Goal: Task Accomplishment & Management: Use online tool/utility

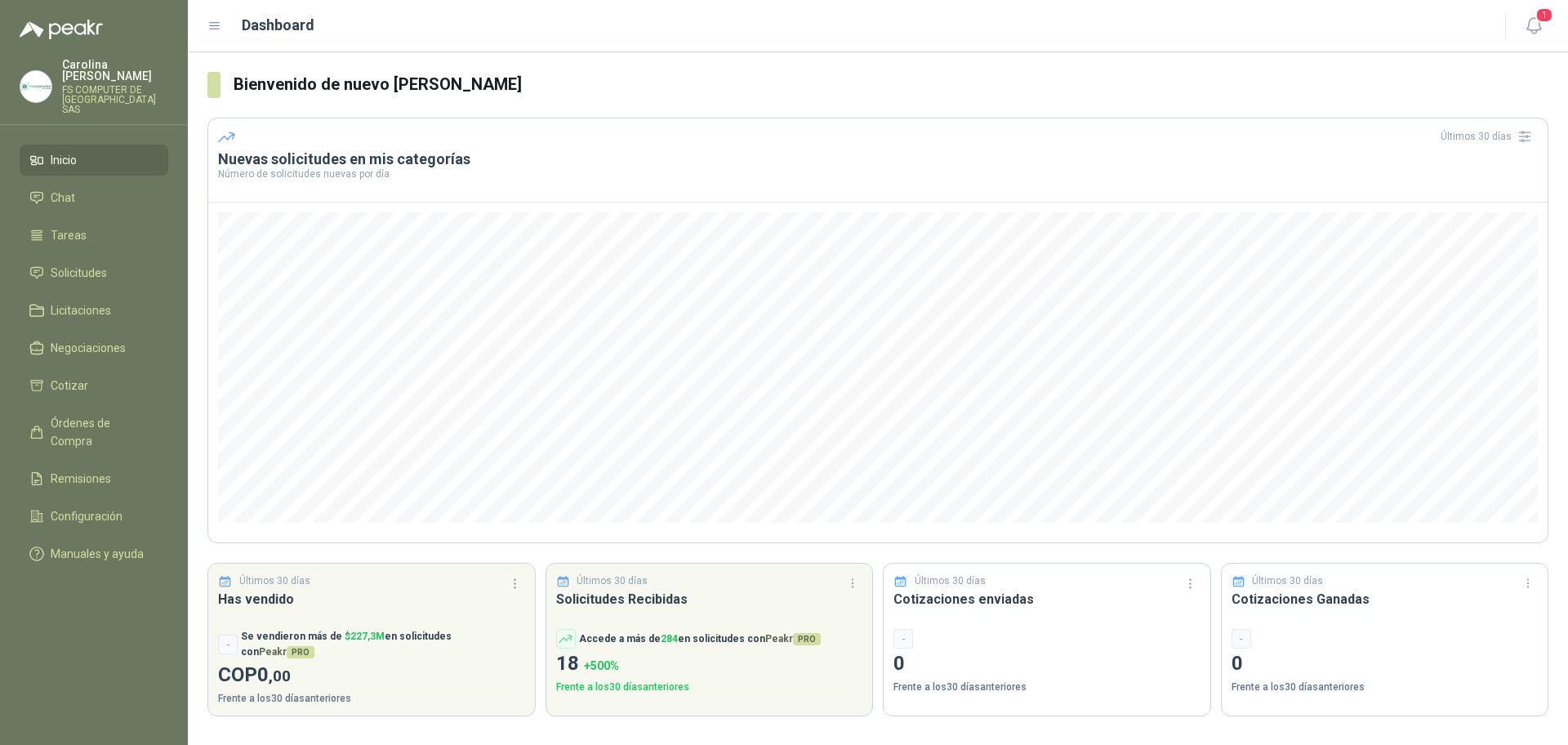
click at [35, 71] on img at bounding box center [36, 87] width 31 height 31
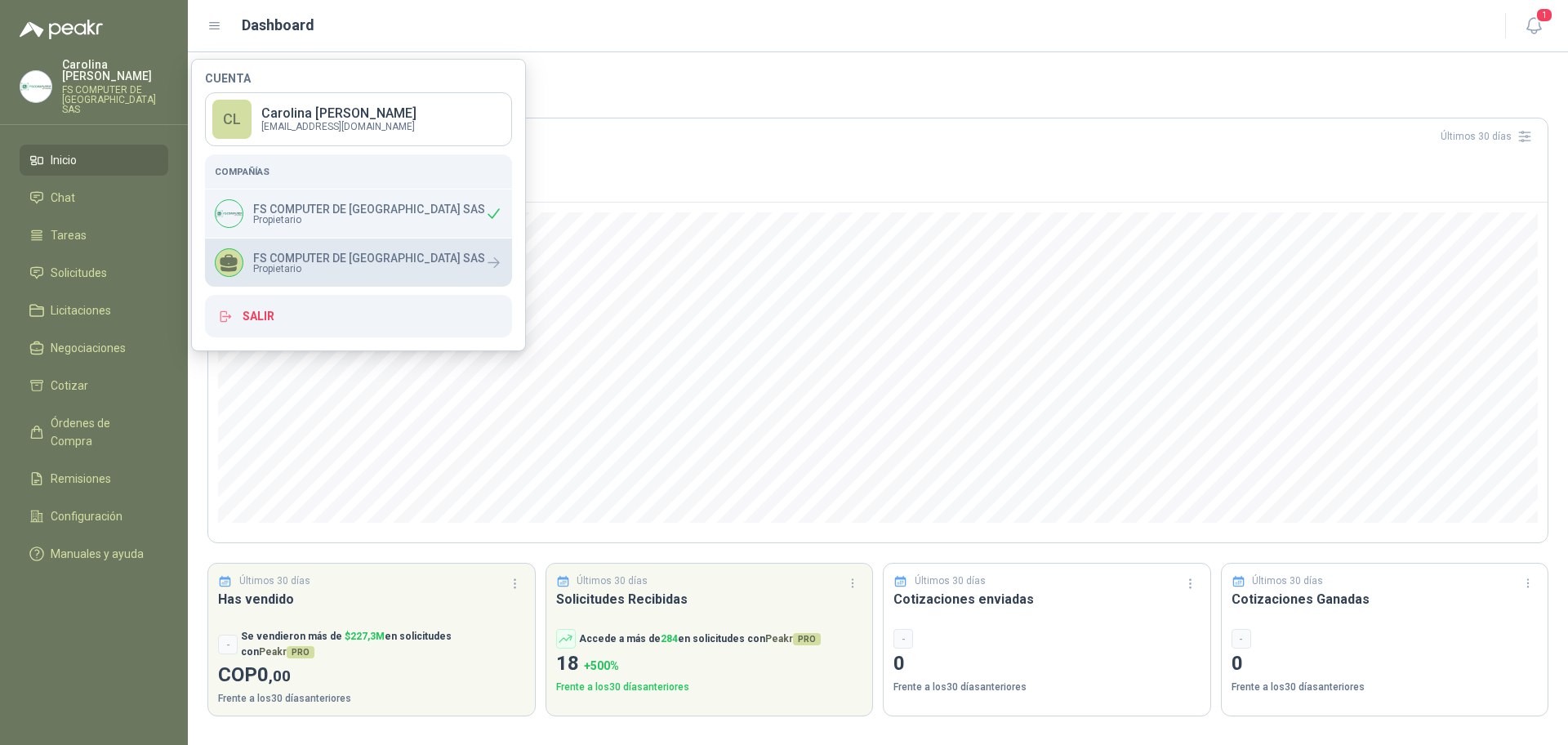
click at [280, 244] on div "FS COMPUTER DE [GEOGRAPHIC_DATA] SAS Propietario" at bounding box center [358, 262] width 307 height 48
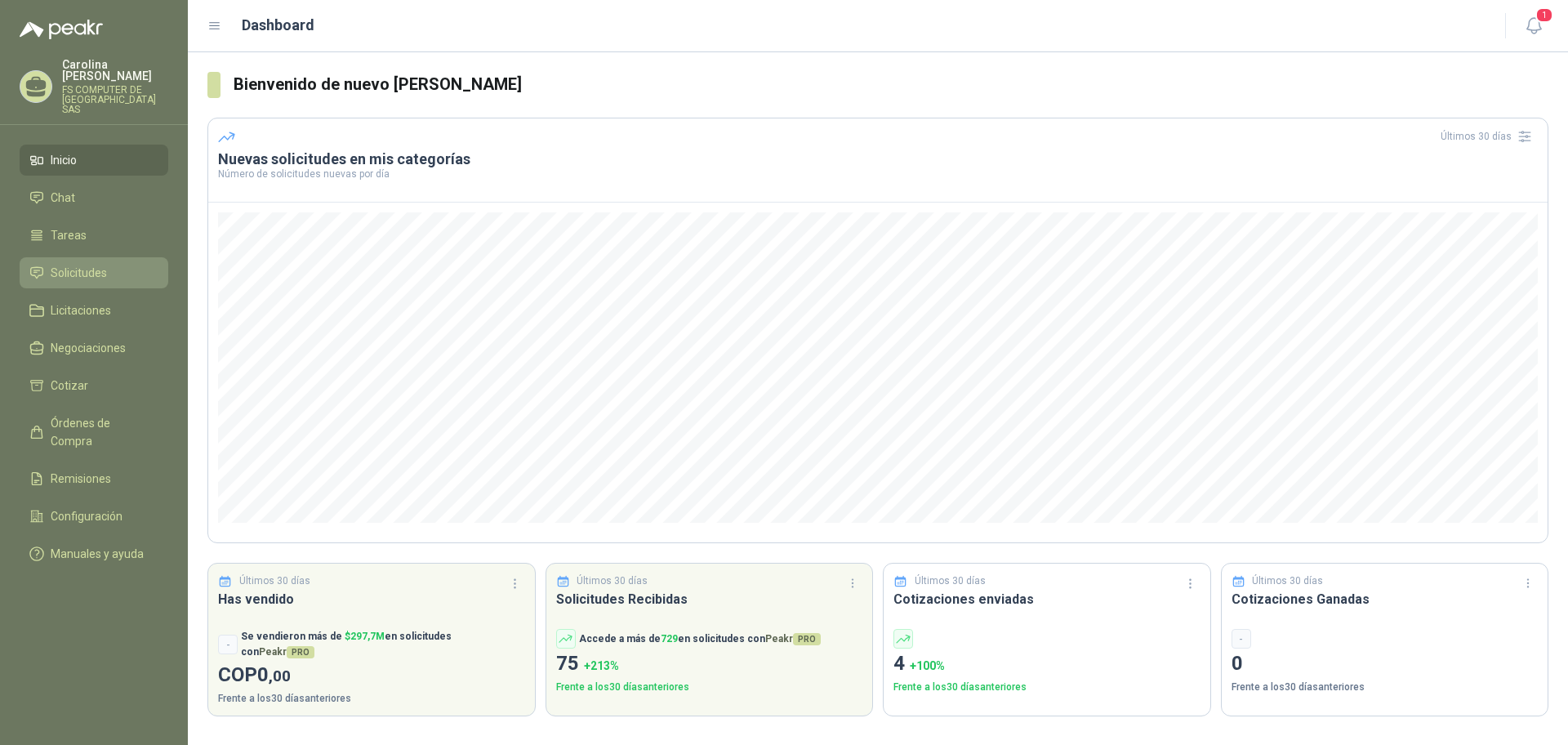
click at [107, 264] on li "Solicitudes" at bounding box center [94, 273] width 129 height 18
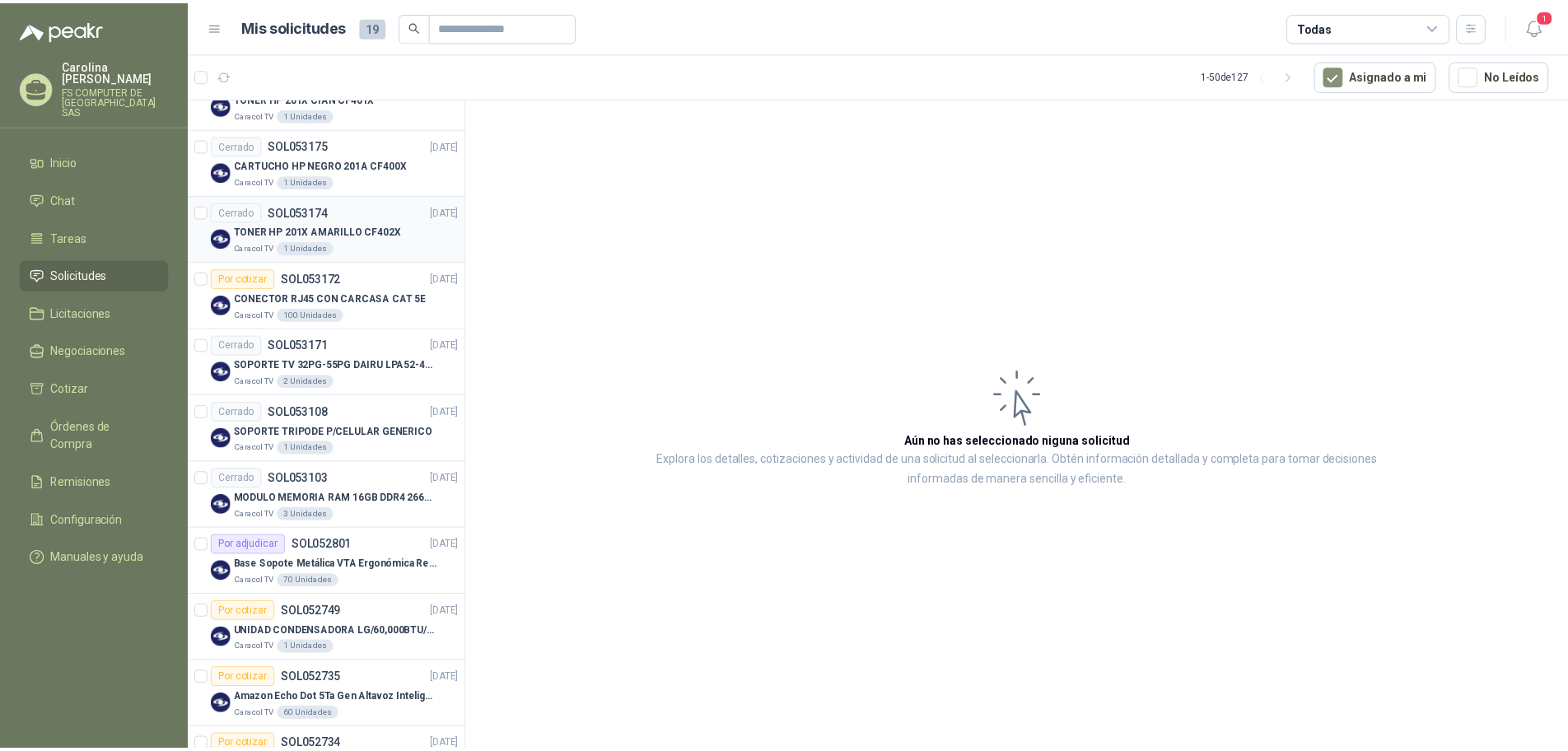
scroll to position [824, 0]
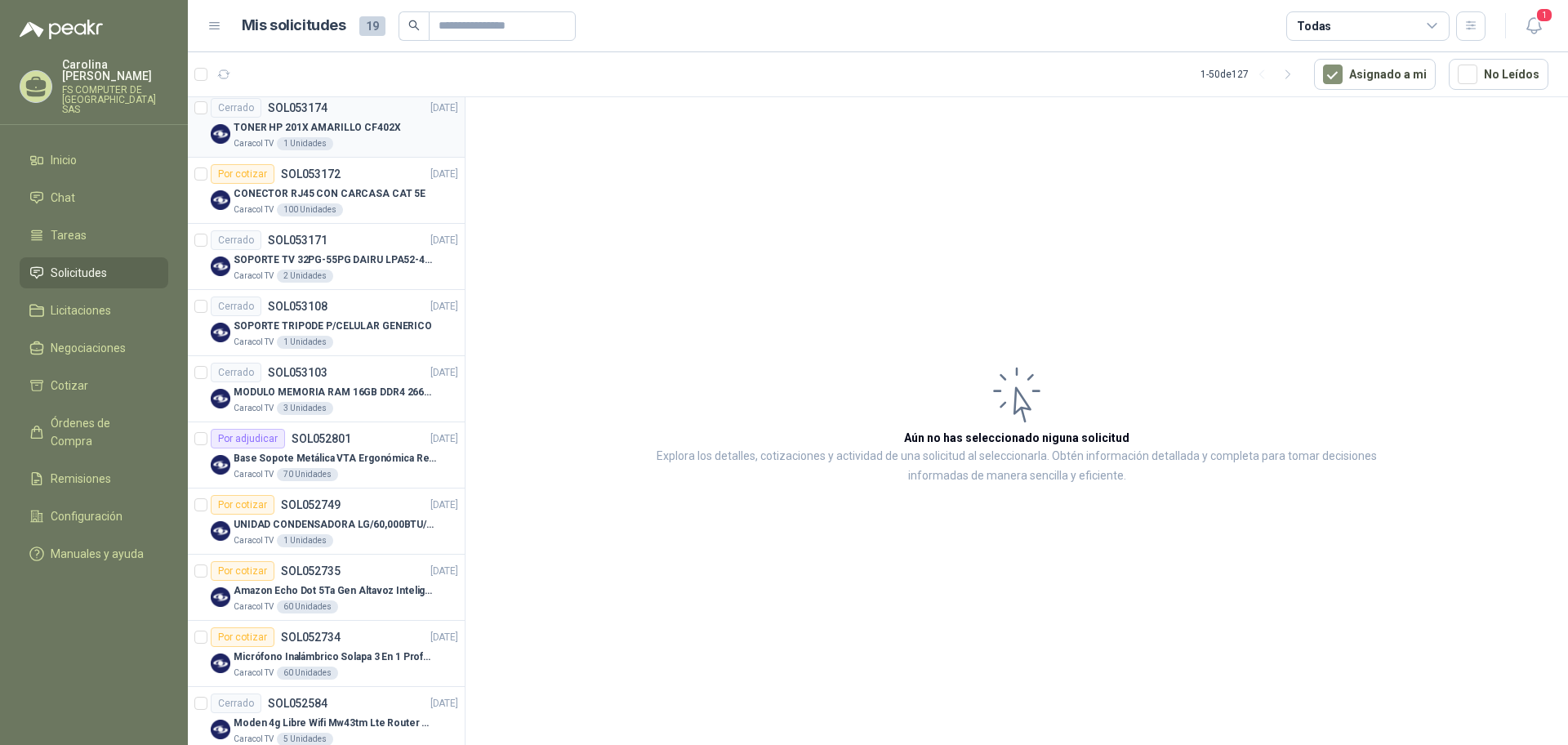
click at [366, 454] on p "Base Sopote Metálica VTA Ergonómica Retráctil para Portátil" at bounding box center [335, 459] width 204 height 16
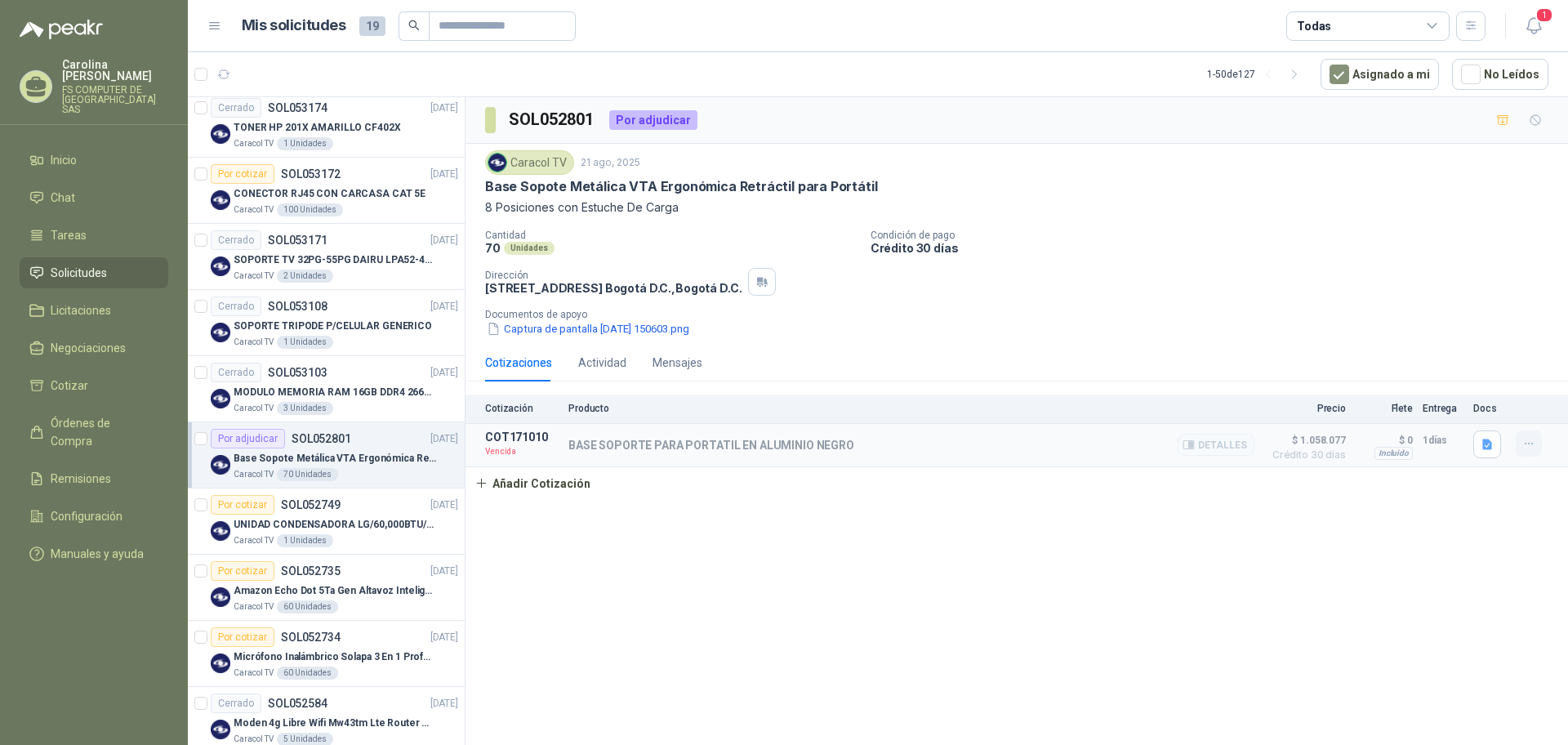
click at [1519, 445] on button "button" at bounding box center [1529, 444] width 26 height 26
click at [1504, 402] on button "Re-cotizar" at bounding box center [1497, 408] width 131 height 26
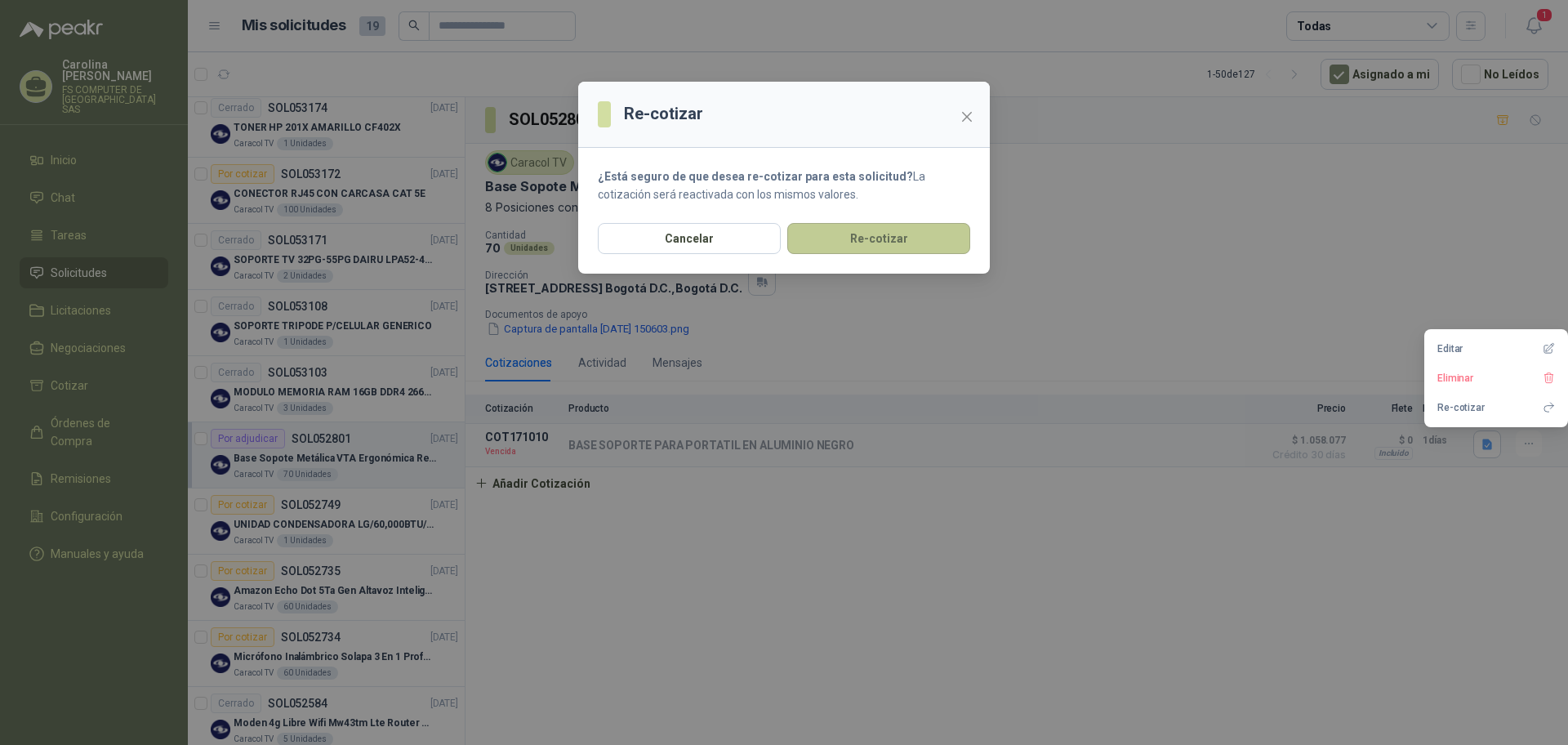
click at [918, 233] on button "Re-cotizar" at bounding box center [879, 239] width 183 height 31
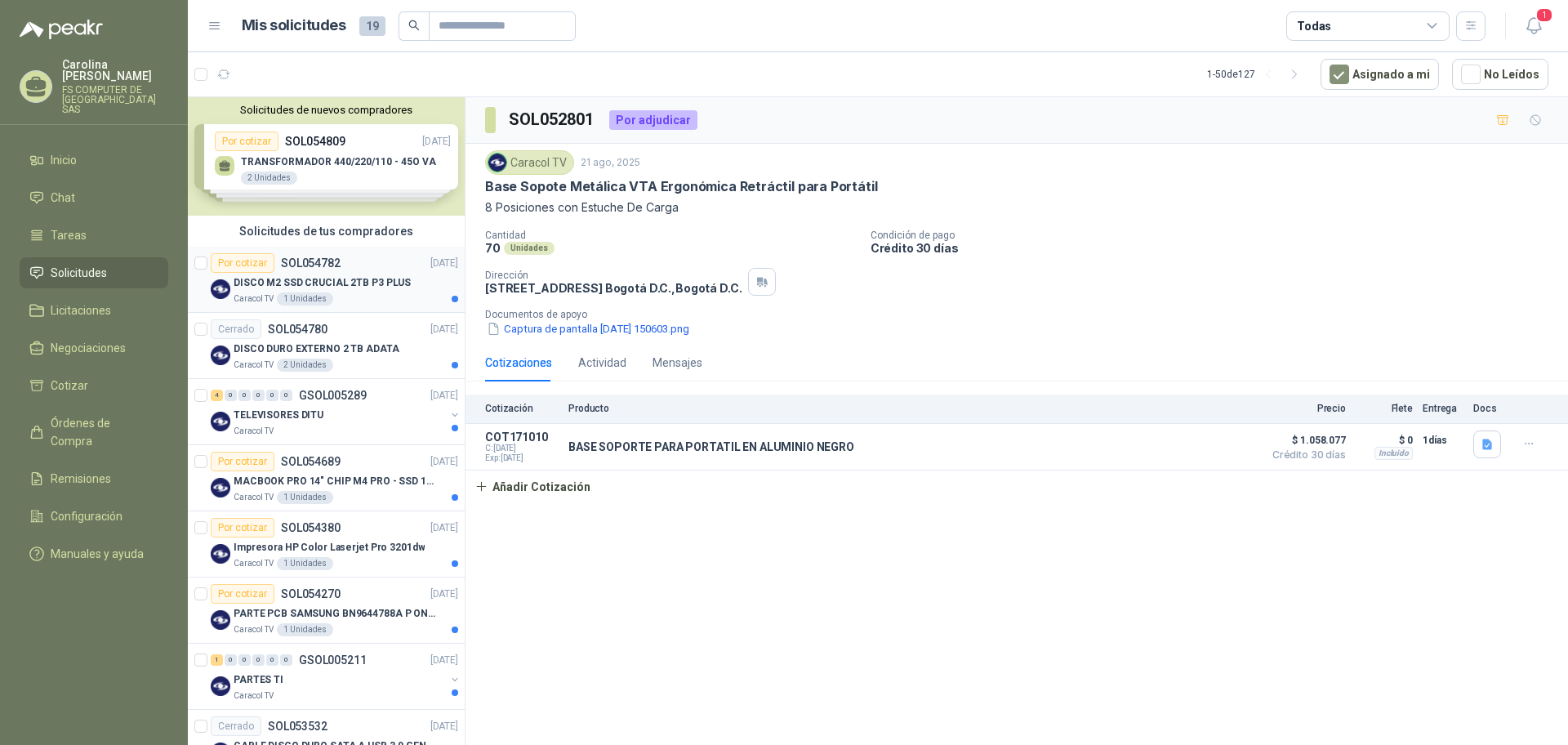
click at [374, 262] on div "Por cotizar SOL054782 03/09/25" at bounding box center [334, 263] width 247 height 20
click at [335, 269] on p "SOL054782" at bounding box center [311, 263] width 60 height 12
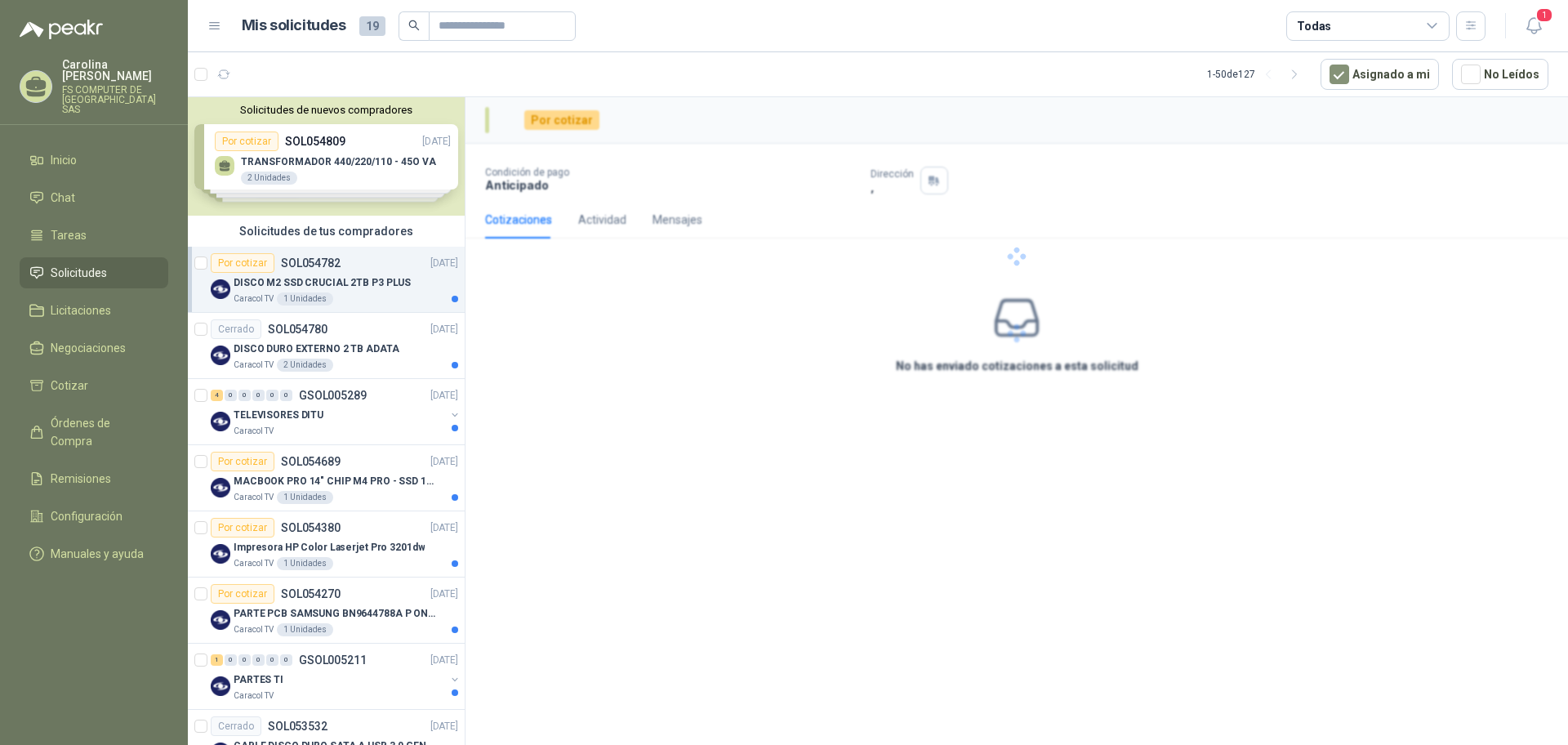
click at [1062, 614] on div "Por cotizar Condición de pago Anticipado Dirección , Cotizaciones Actividad Men…" at bounding box center [1017, 424] width 1103 height 654
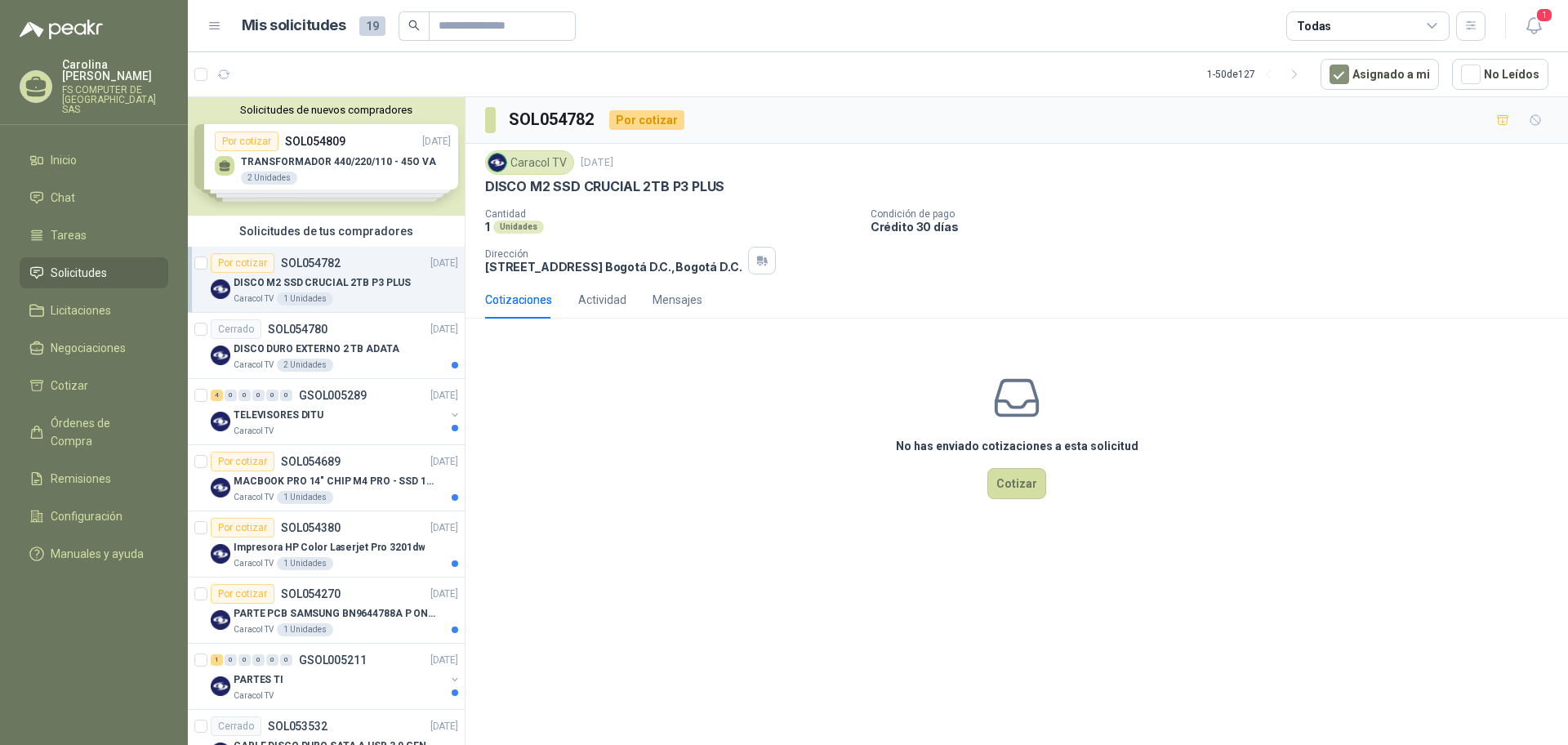
click at [1062, 614] on div "SOL054782 Por cotizar Caracol TV 3 sept, 2025 DISCO M2 SSD CRUCIAL 2TB P3 PLUS …" at bounding box center [1017, 424] width 1103 height 654
click at [845, 543] on div "SOL054782 Por cotizar Caracol TV 3 sept, 2025 DISCO M2 SSD CRUCIAL 2TB P3 PLUS …" at bounding box center [1017, 424] width 1103 height 654
click at [880, 346] on div "No has enviado cotizaciones a esta solicitud Cotizar" at bounding box center [1017, 436] width 1103 height 209
click at [1543, 17] on span "1" at bounding box center [1545, 15] width 18 height 16
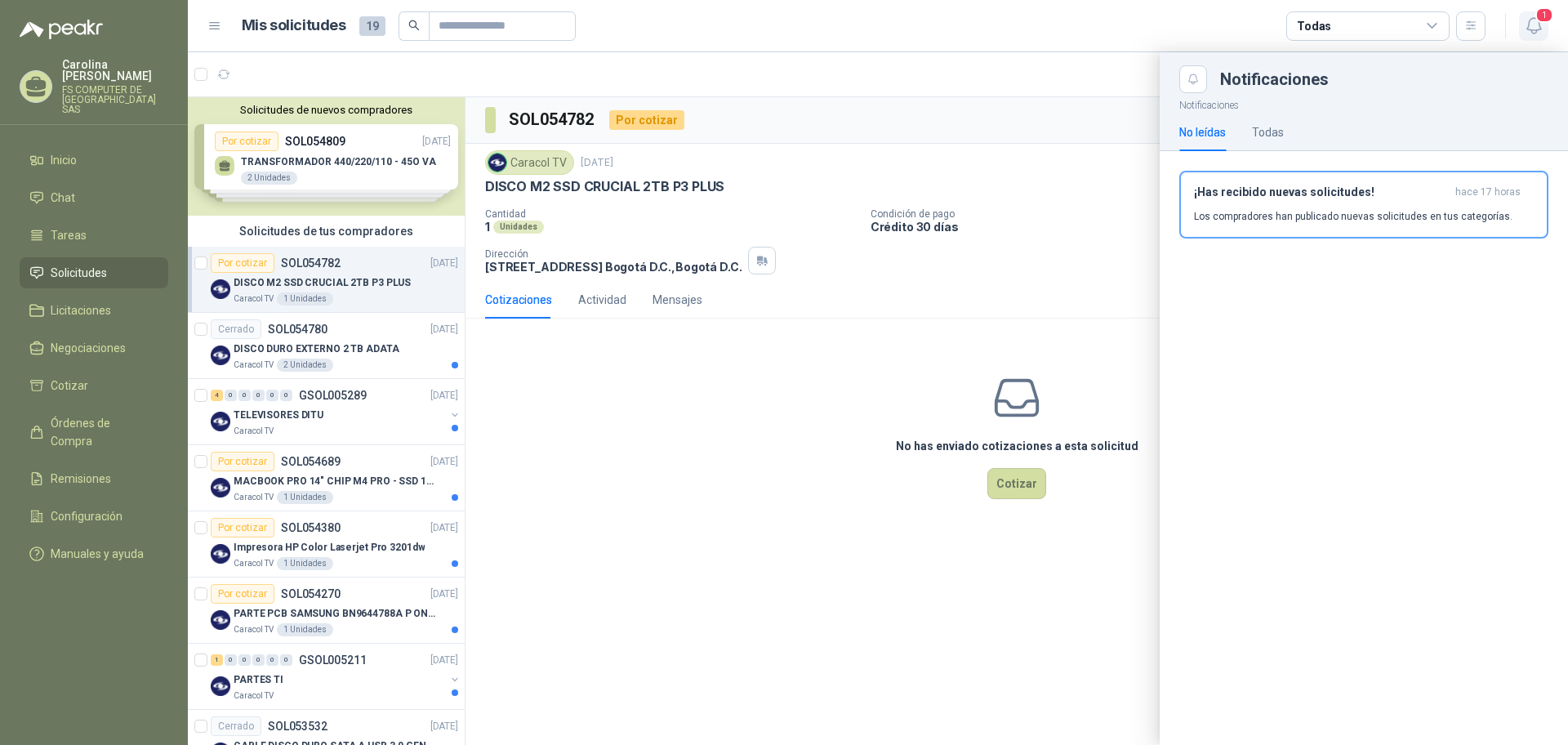
click at [1543, 17] on span "1" at bounding box center [1545, 15] width 18 height 16
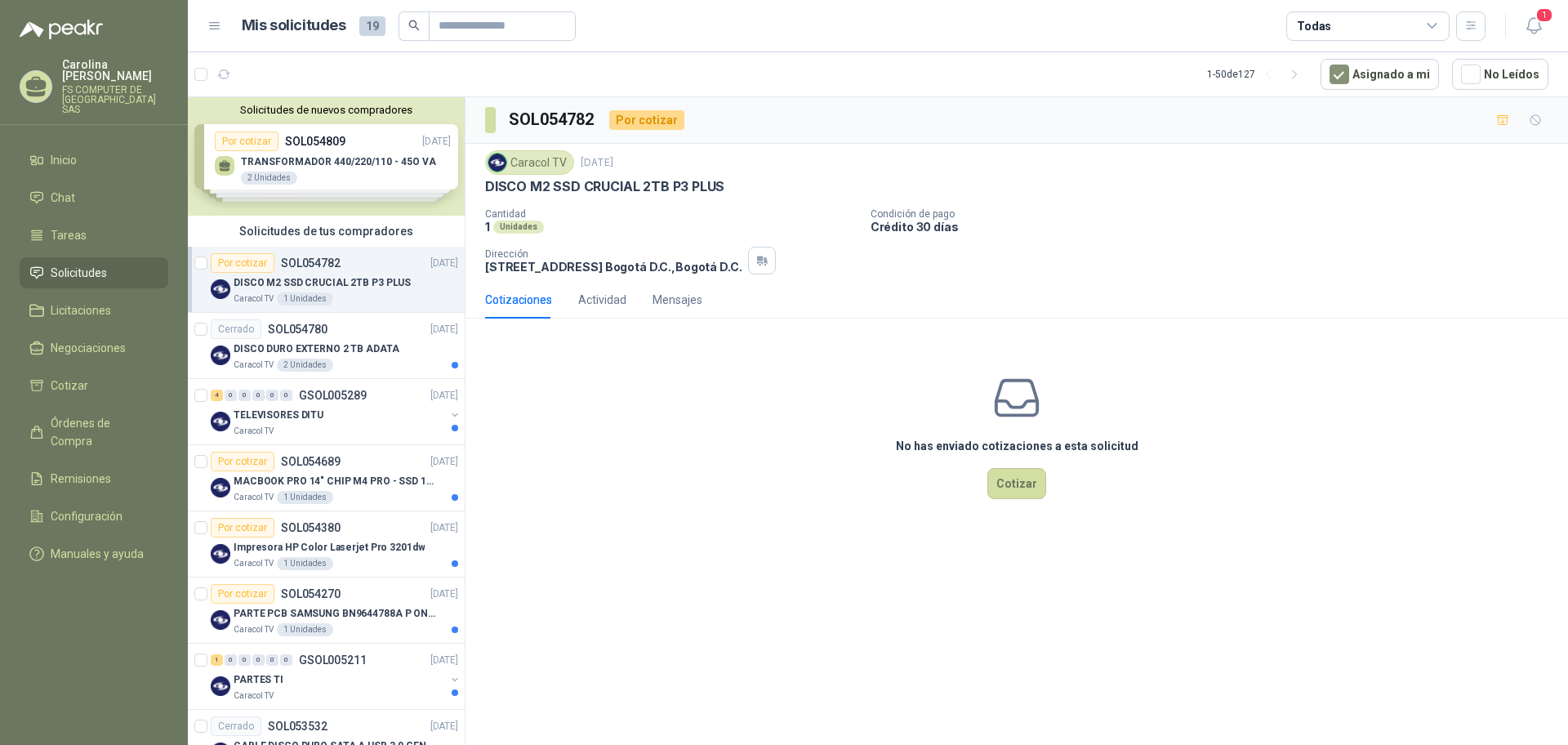
click at [1284, 320] on div "Cotizaciones Actividad Mensajes No has enviado cotizaciones a esta solicitud Co…" at bounding box center [1017, 411] width 1103 height 259
click at [1540, 14] on span "1" at bounding box center [1545, 15] width 18 height 16
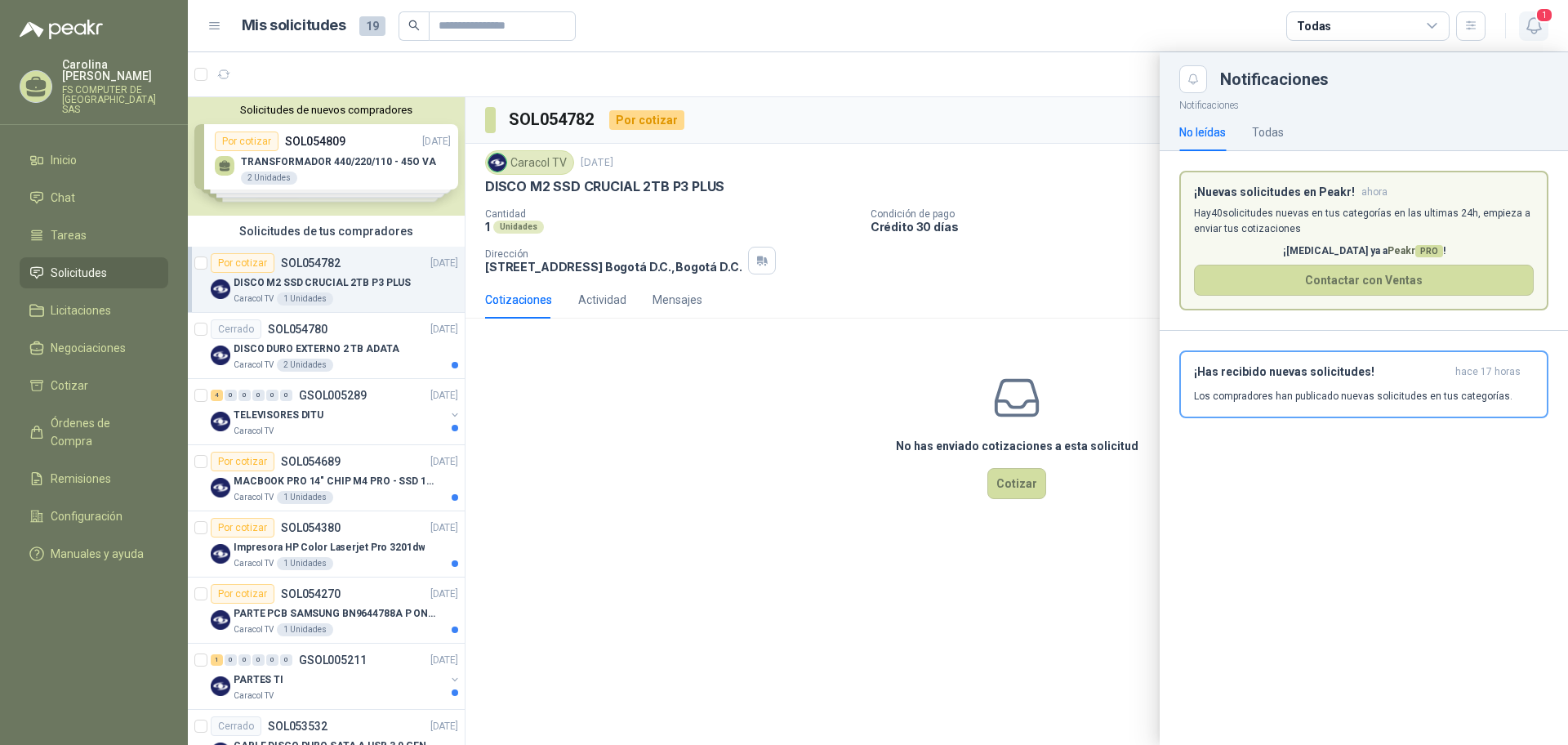
click at [1540, 14] on span "1" at bounding box center [1545, 15] width 18 height 16
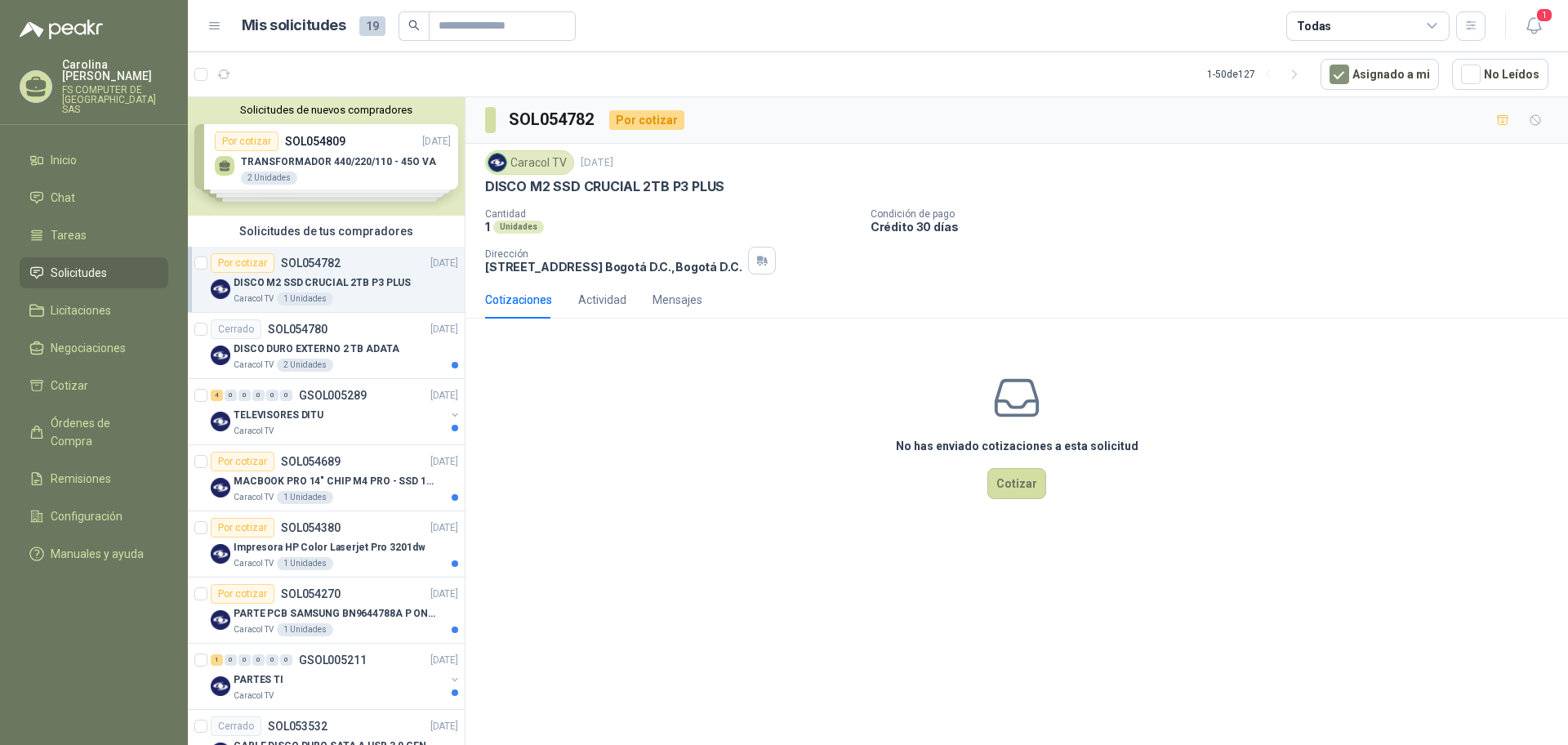
click at [1285, 385] on div "No has enviado cotizaciones a esta solicitud Cotizar" at bounding box center [1017, 436] width 1103 height 209
click at [671, 185] on p "DISCO M2 SSD CRUCIAL 2TB P3 PLUS" at bounding box center [604, 186] width 239 height 17
copy p "DISCO M2 SSD CRUCIAL 2TB P3 PLUS"
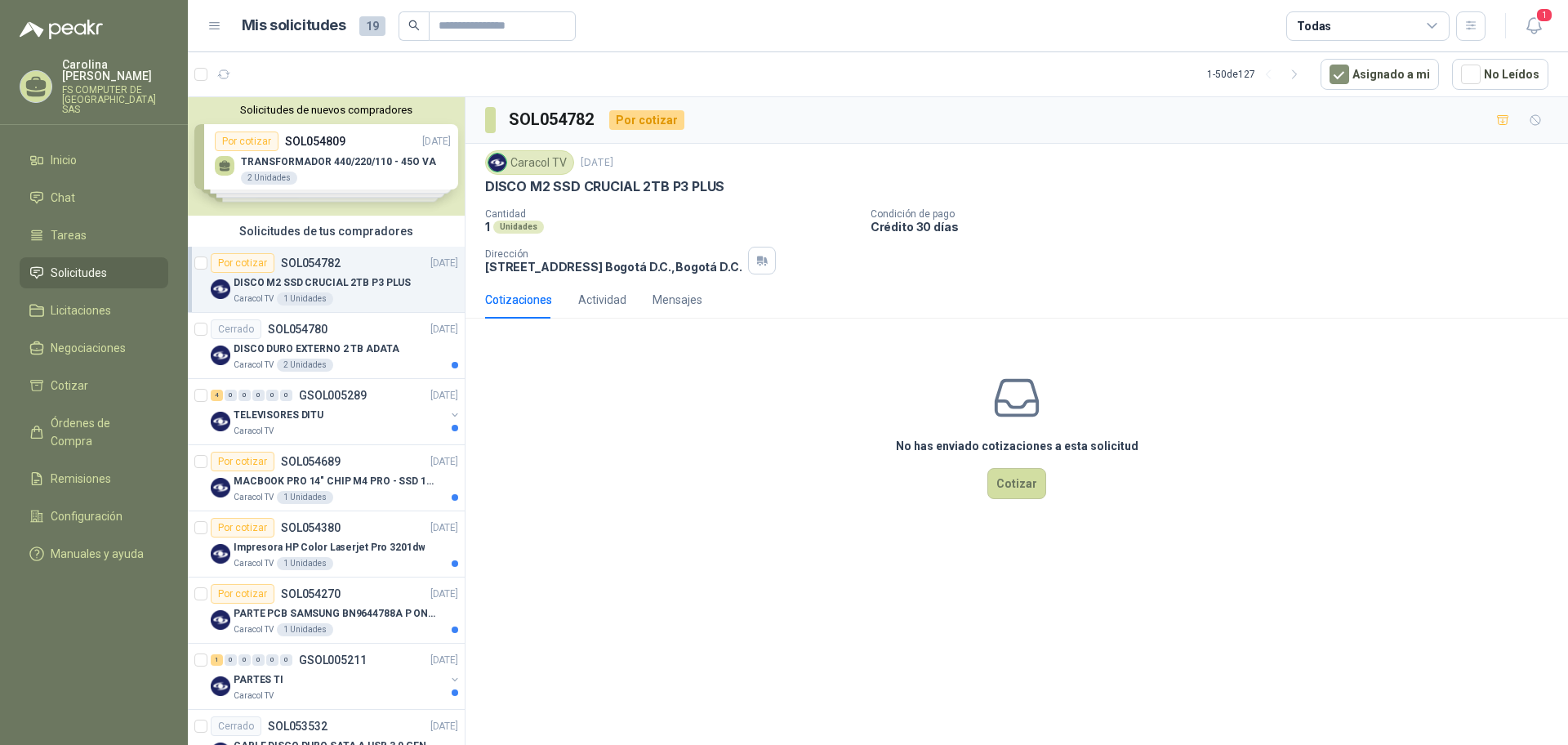
click at [649, 459] on div "No has enviado cotizaciones a esta solicitud Cotizar" at bounding box center [1017, 436] width 1103 height 209
click at [1530, 26] on icon "button" at bounding box center [1534, 26] width 21 height 21
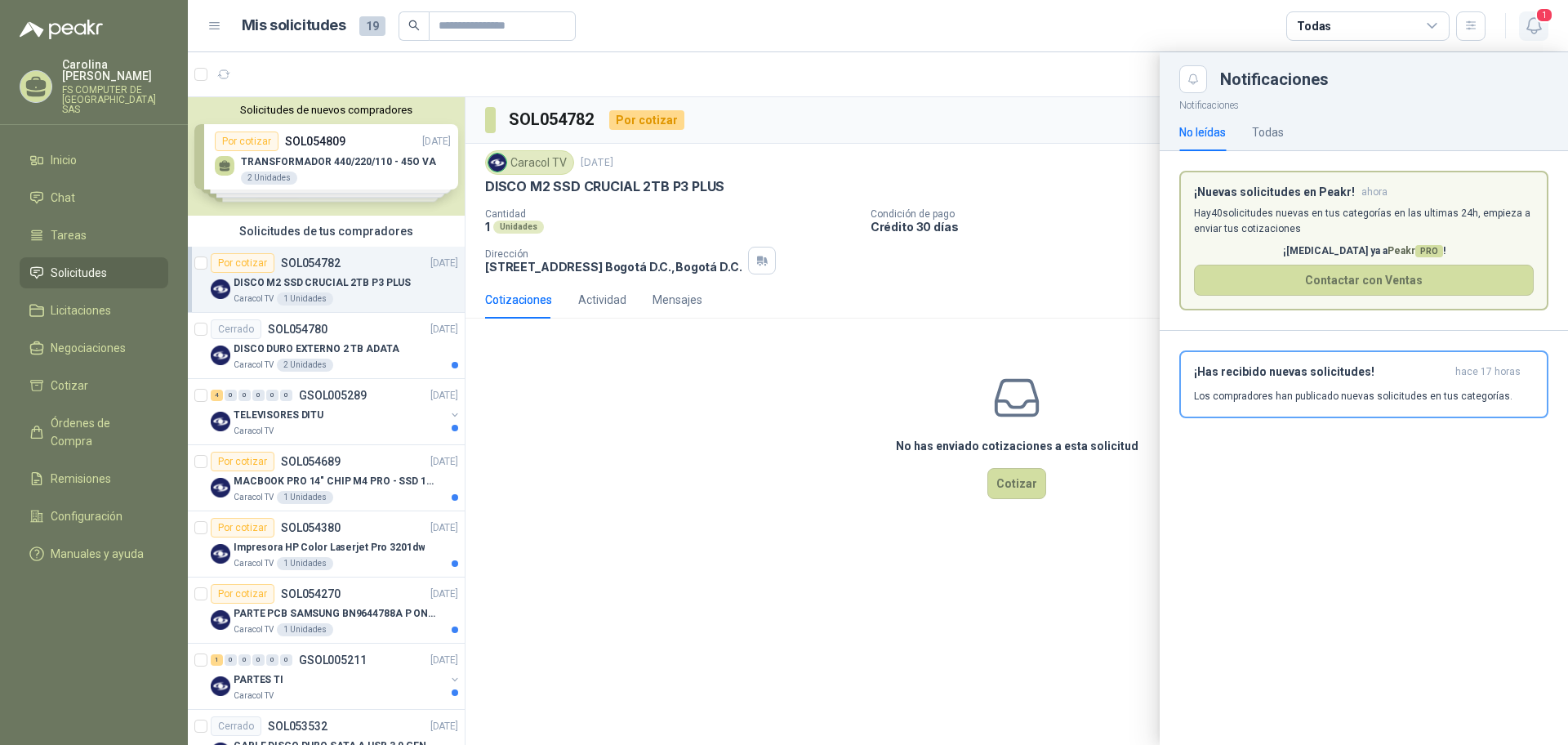
click at [1530, 26] on icon "button" at bounding box center [1534, 26] width 21 height 21
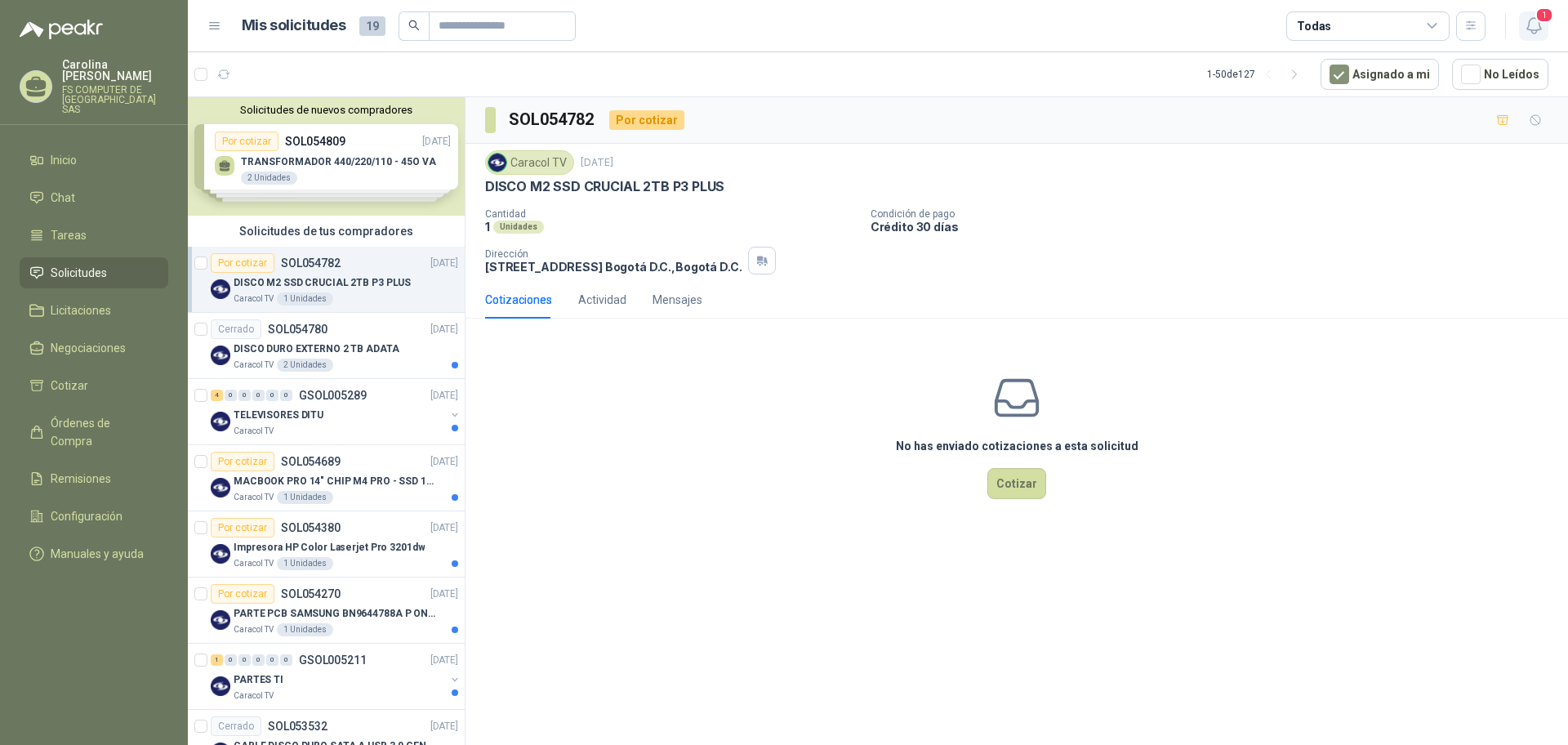
click at [1527, 21] on icon "button" at bounding box center [1534, 26] width 21 height 21
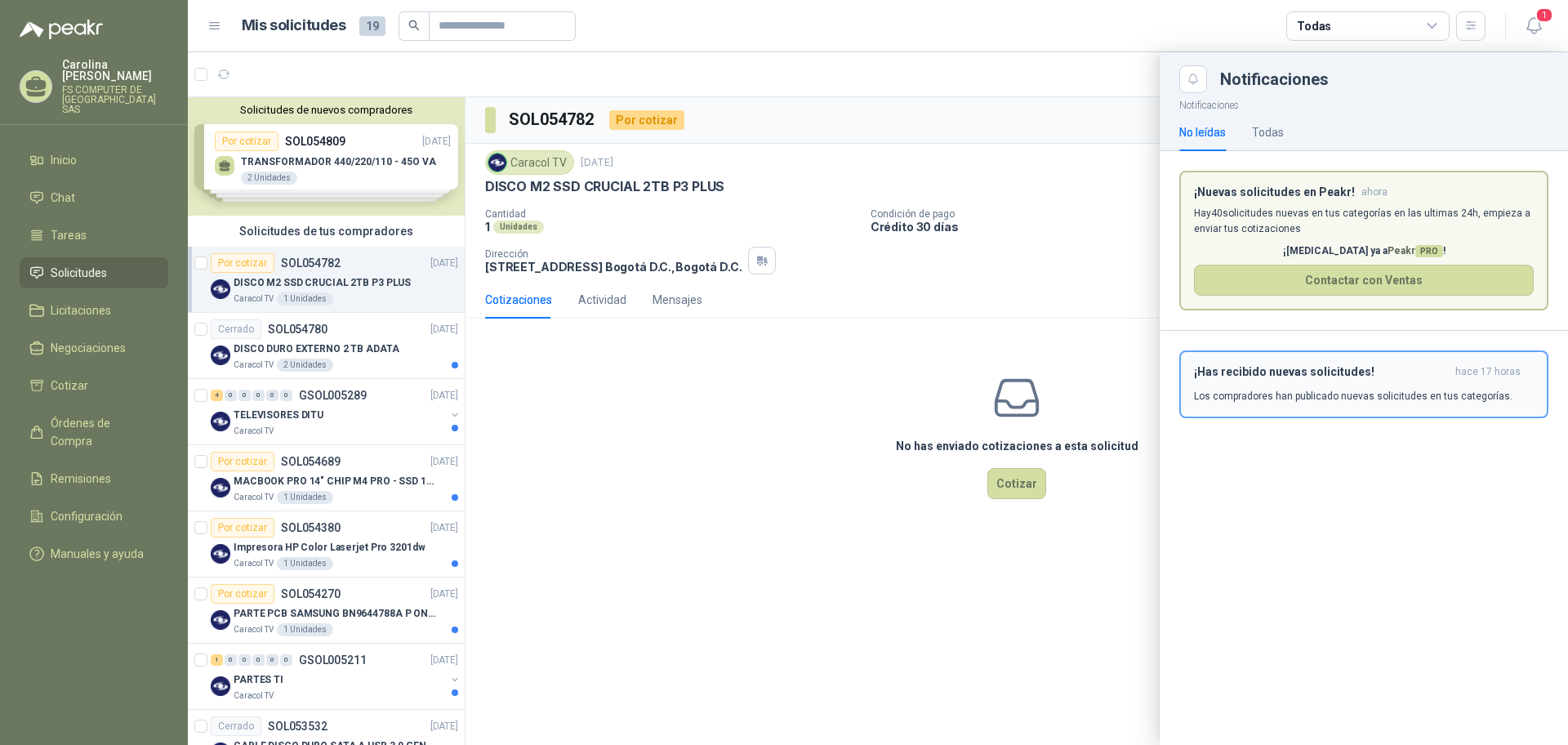
click at [1308, 375] on h3 "¡Has recibido nuevas solicitudes!" at bounding box center [1321, 372] width 255 height 14
